Goal: Information Seeking & Learning: Check status

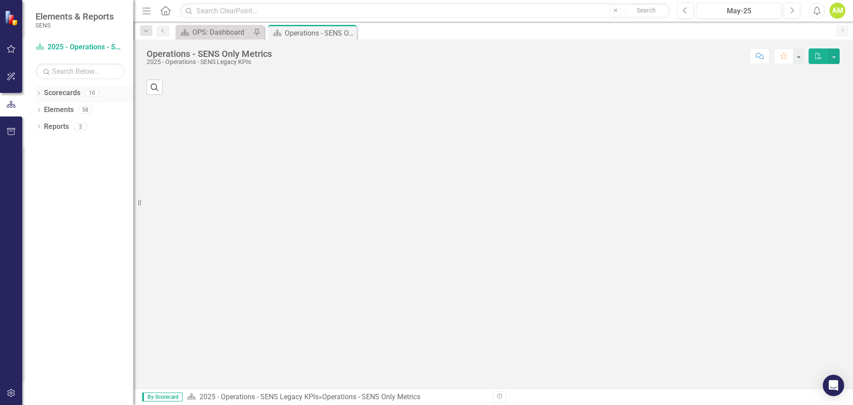
click at [37, 92] on icon "Dropdown" at bounding box center [39, 94] width 6 height 5
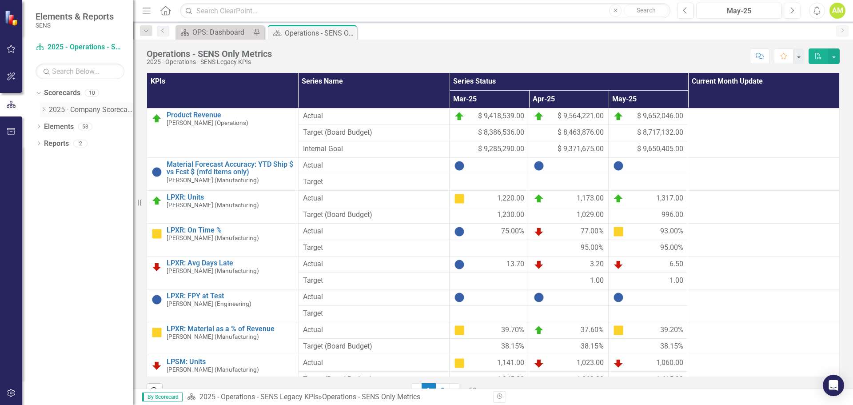
click at [45, 110] on icon "Dropdown" at bounding box center [43, 109] width 7 height 5
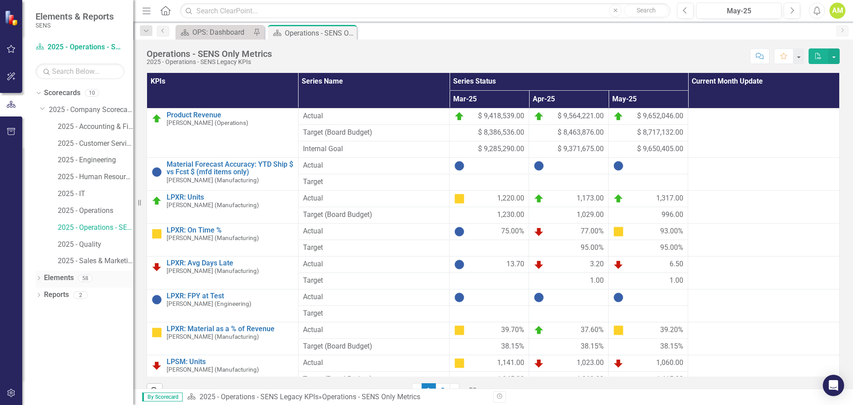
click at [38, 276] on div "Dropdown" at bounding box center [39, 280] width 6 height 8
click at [96, 229] on link "2025 - Operations - SENS Legacy KPIs" at bounding box center [96, 228] width 76 height 10
click at [88, 210] on link "2025 - Operations" at bounding box center [96, 211] width 76 height 10
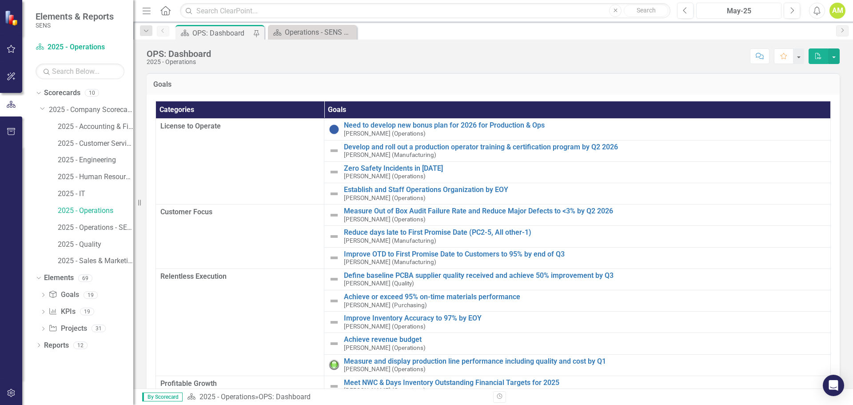
click at [773, 10] on div "May-25" at bounding box center [739, 11] width 79 height 11
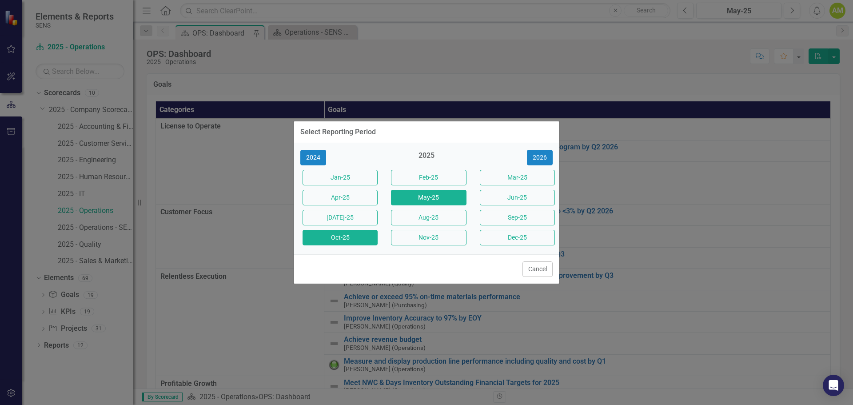
click at [336, 237] on button "Oct-25" at bounding box center [340, 238] width 75 height 16
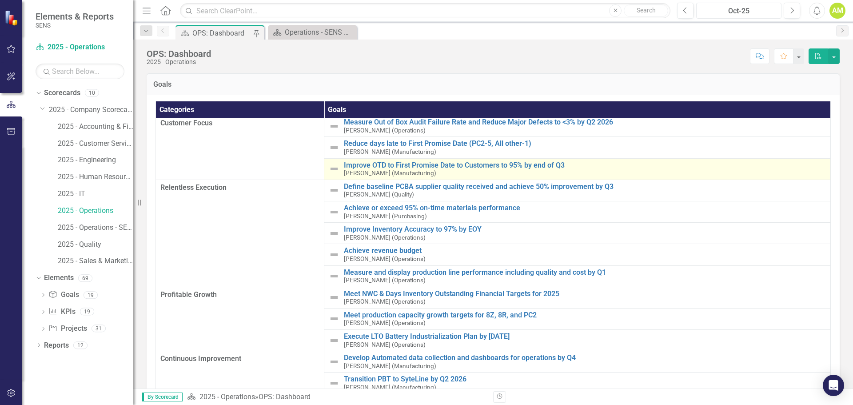
scroll to position [44, 0]
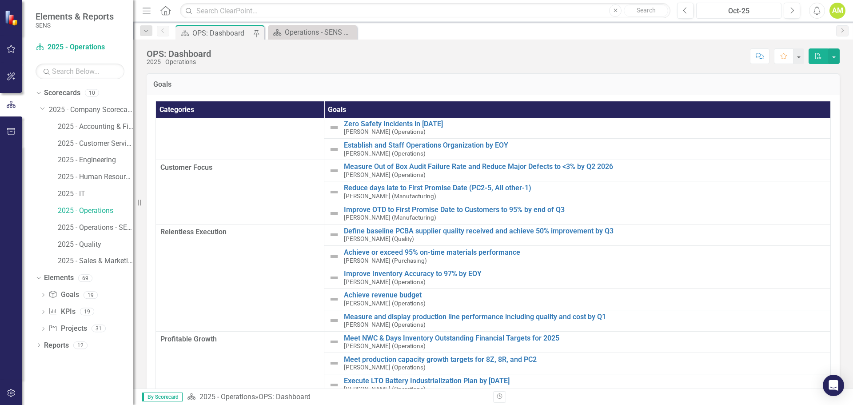
click at [750, 8] on div "Oct-25" at bounding box center [739, 11] width 79 height 11
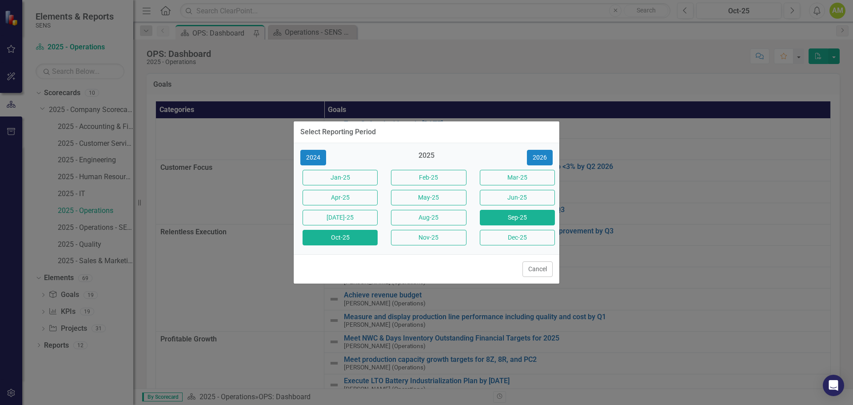
click at [540, 220] on button "Sep-25" at bounding box center [517, 218] width 75 height 16
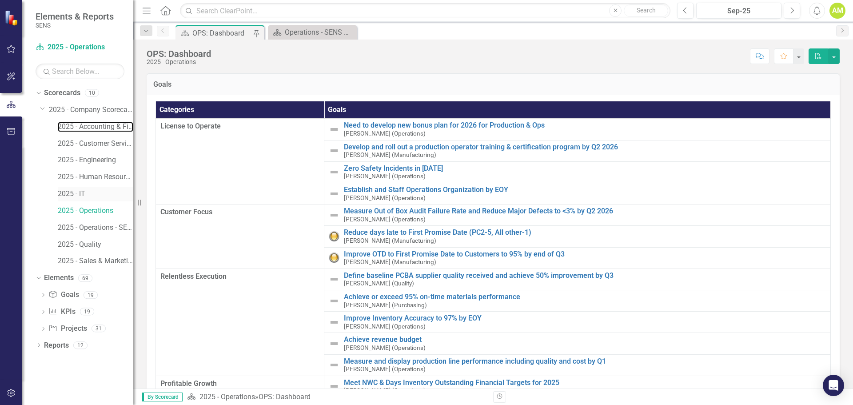
drag, startPoint x: 94, startPoint y: 127, endPoint x: 108, endPoint y: 194, distance: 68.6
click at [94, 127] on link "2025 - Accounting & Finance" at bounding box center [96, 127] width 76 height 10
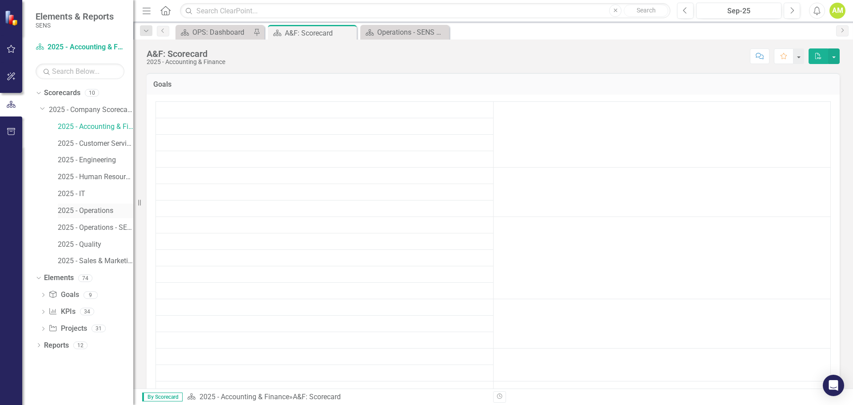
click at [94, 209] on link "2025 - Operations" at bounding box center [96, 211] width 76 height 10
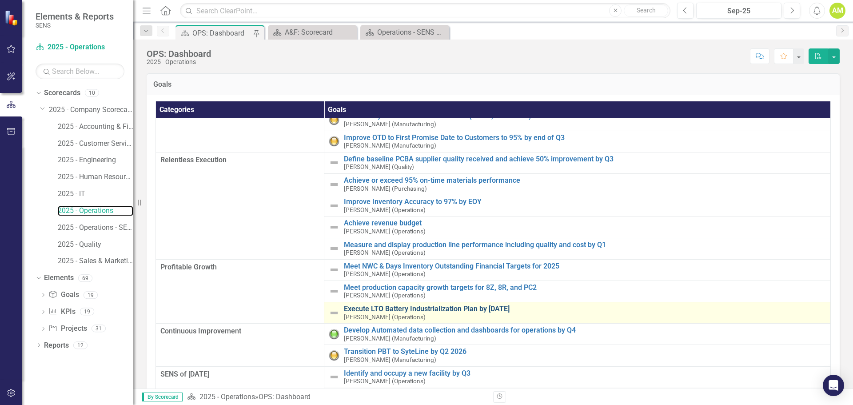
scroll to position [121, 0]
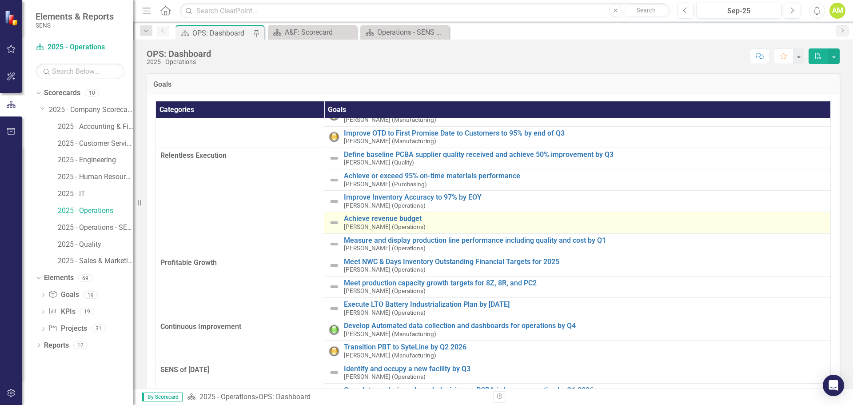
click at [389, 213] on td "Achieve revenue budget [PERSON_NAME] (Operations) Edit Edit Goal Link Open Elem…" at bounding box center [577, 222] width 507 height 21
click at [389, 218] on link "Achieve revenue budget" at bounding box center [585, 219] width 482 height 8
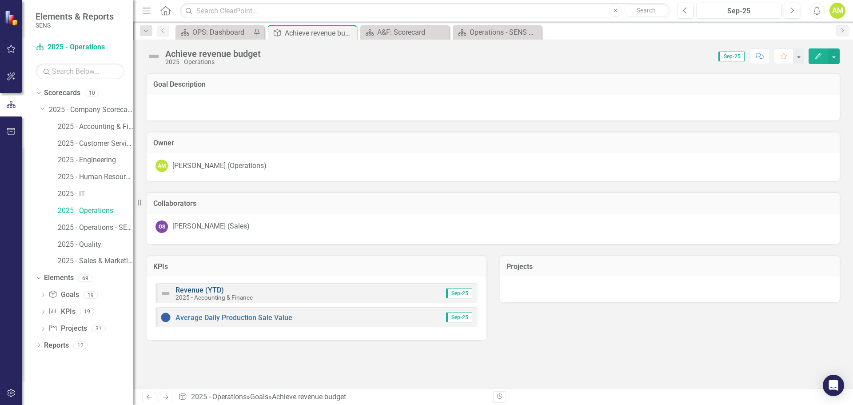
click at [200, 289] on link "Revenue (YTD)" at bounding box center [200, 290] width 48 height 8
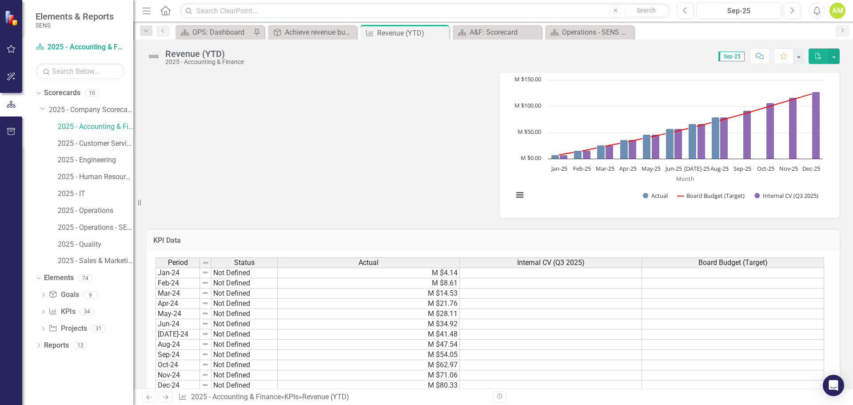
scroll to position [267, 0]
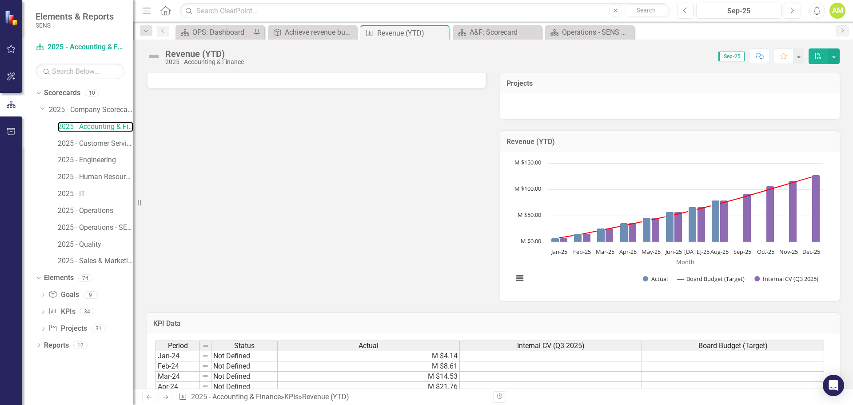
drag, startPoint x: 89, startPoint y: 124, endPoint x: 477, endPoint y: 171, distance: 391.3
click at [89, 124] on link "2025 - Accounting & Finance" at bounding box center [96, 127] width 76 height 10
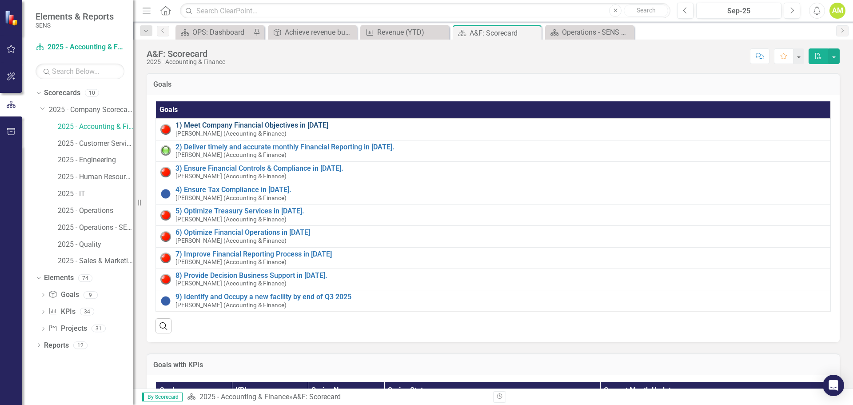
click at [233, 124] on link "1) Meet Company Financial Objectives in [DATE]" at bounding box center [501, 125] width 651 height 8
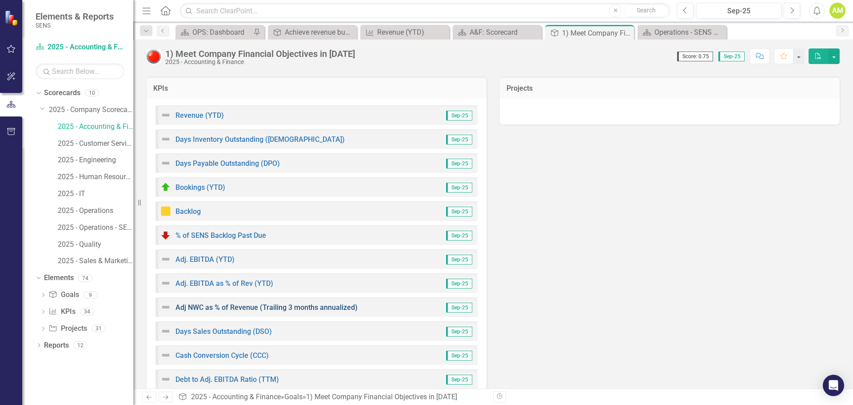
scroll to position [178, 0]
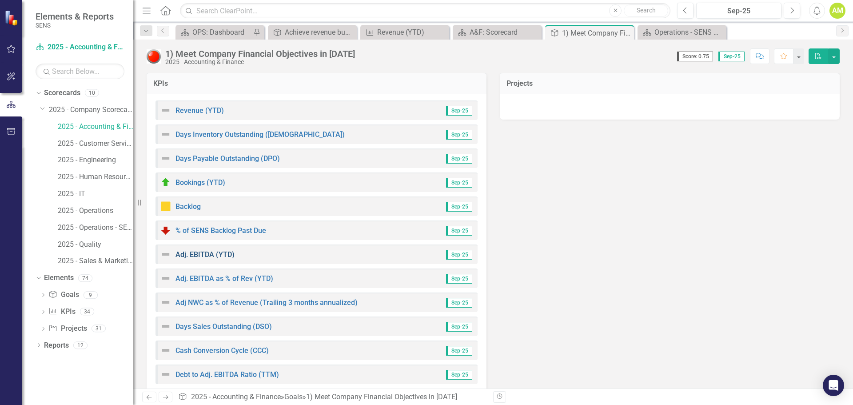
click at [203, 256] on link "Adj. EBITDA (YTD)" at bounding box center [205, 254] width 59 height 8
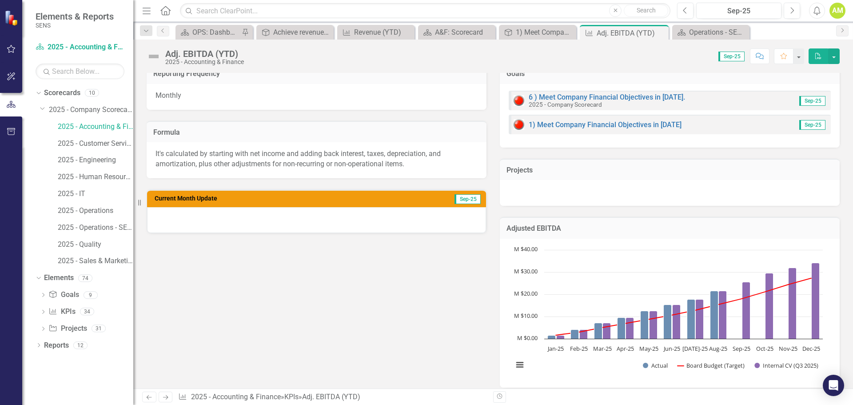
scroll to position [222, 0]
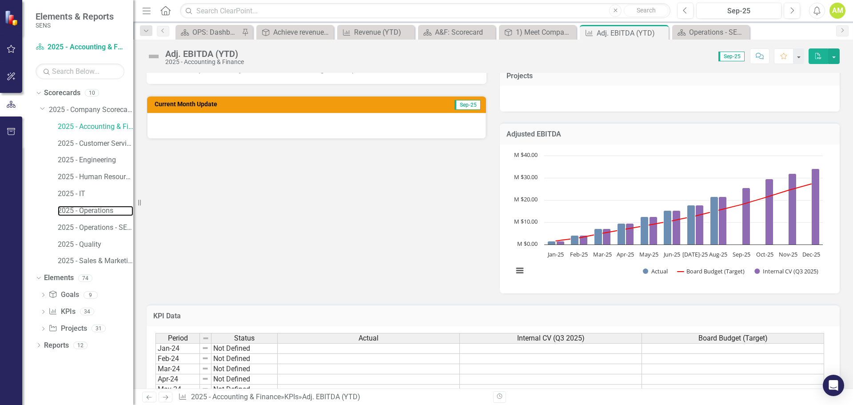
drag, startPoint x: 101, startPoint y: 206, endPoint x: 345, endPoint y: 249, distance: 247.8
click at [101, 206] on link "2025 - Operations" at bounding box center [96, 211] width 76 height 10
